Goal: Task Accomplishment & Management: Use online tool/utility

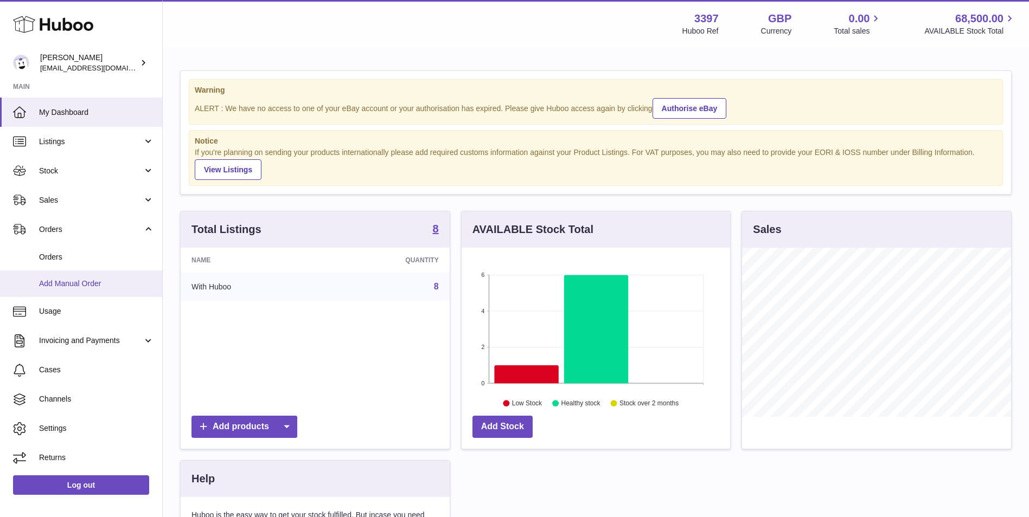
scroll to position [169, 268]
click at [60, 281] on span "Add Manual Order" at bounding box center [96, 284] width 115 height 10
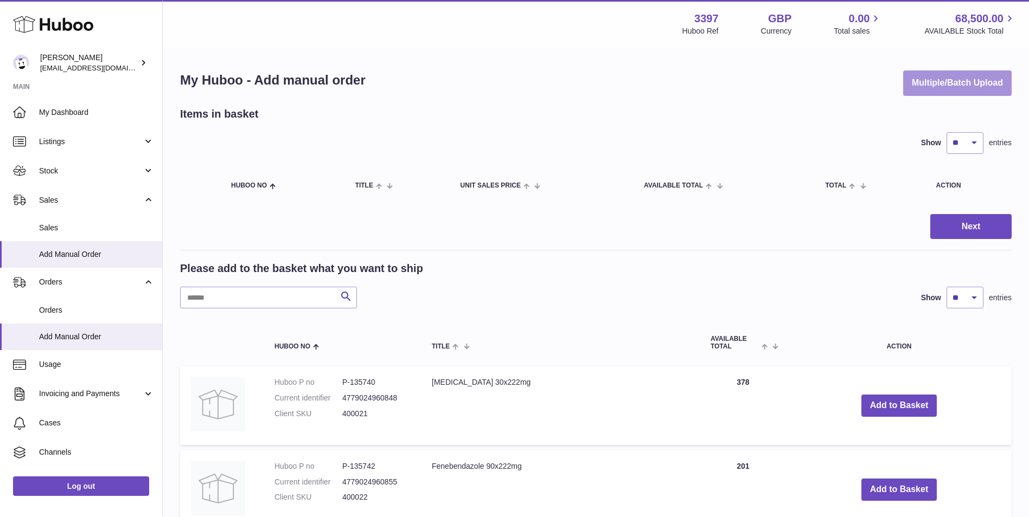
click at [947, 89] on button "Multiple/Batch Upload" at bounding box center [957, 82] width 108 height 25
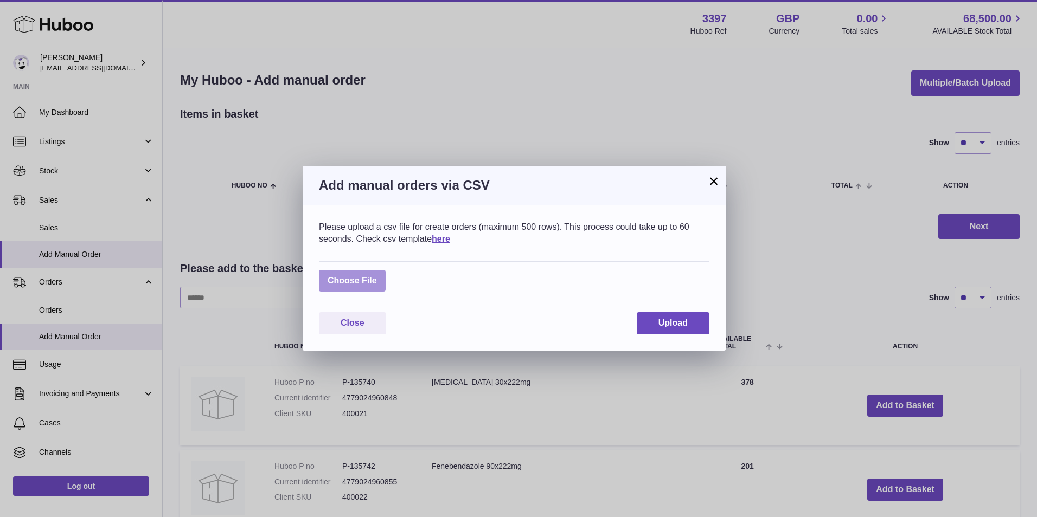
click at [363, 278] on label at bounding box center [352, 281] width 67 height 22
click at [377, 276] on input "file" at bounding box center [377, 275] width 1 height 1
type input "**********"
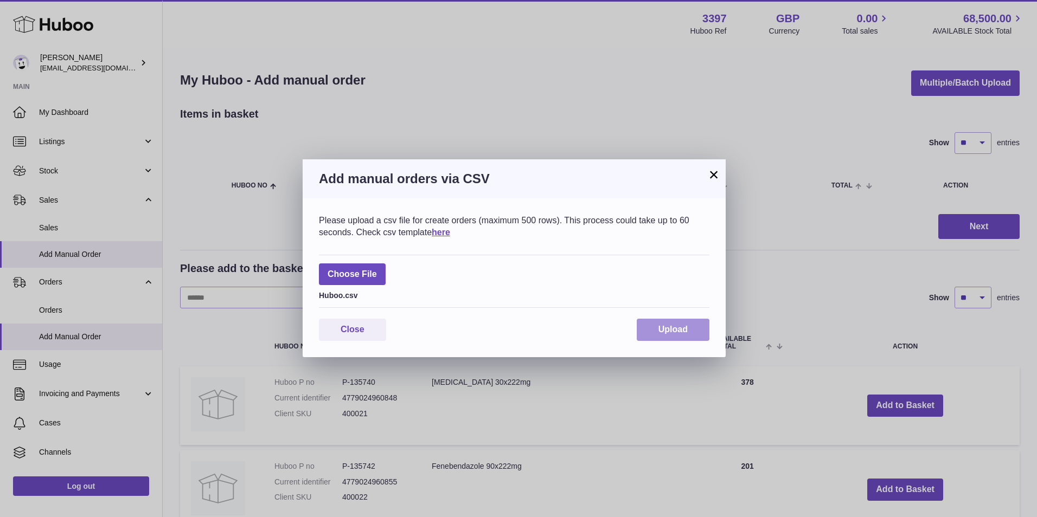
click at [674, 329] on span "Upload" at bounding box center [672, 329] width 29 height 9
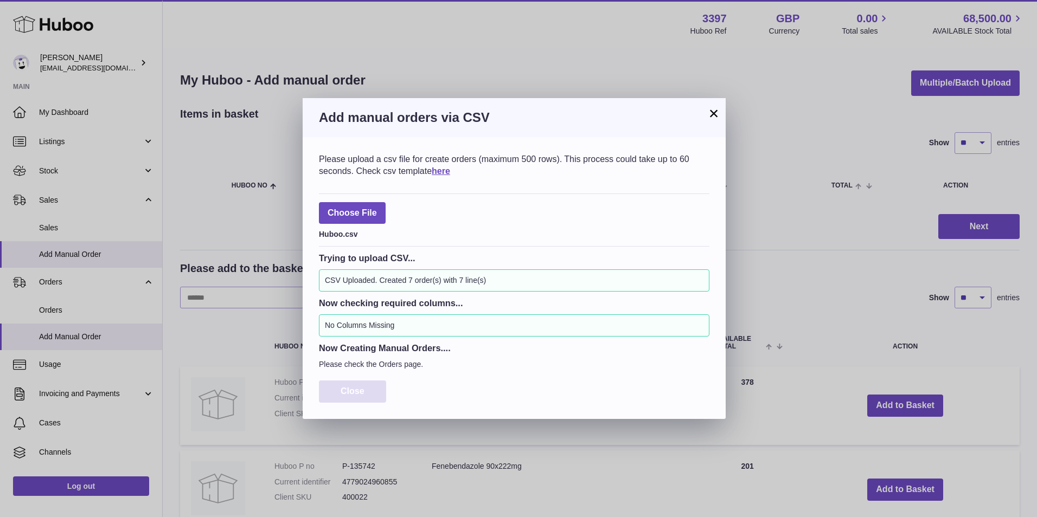
click at [378, 390] on button "Close" at bounding box center [352, 392] width 67 height 22
